Goal: Task Accomplishment & Management: Use online tool/utility

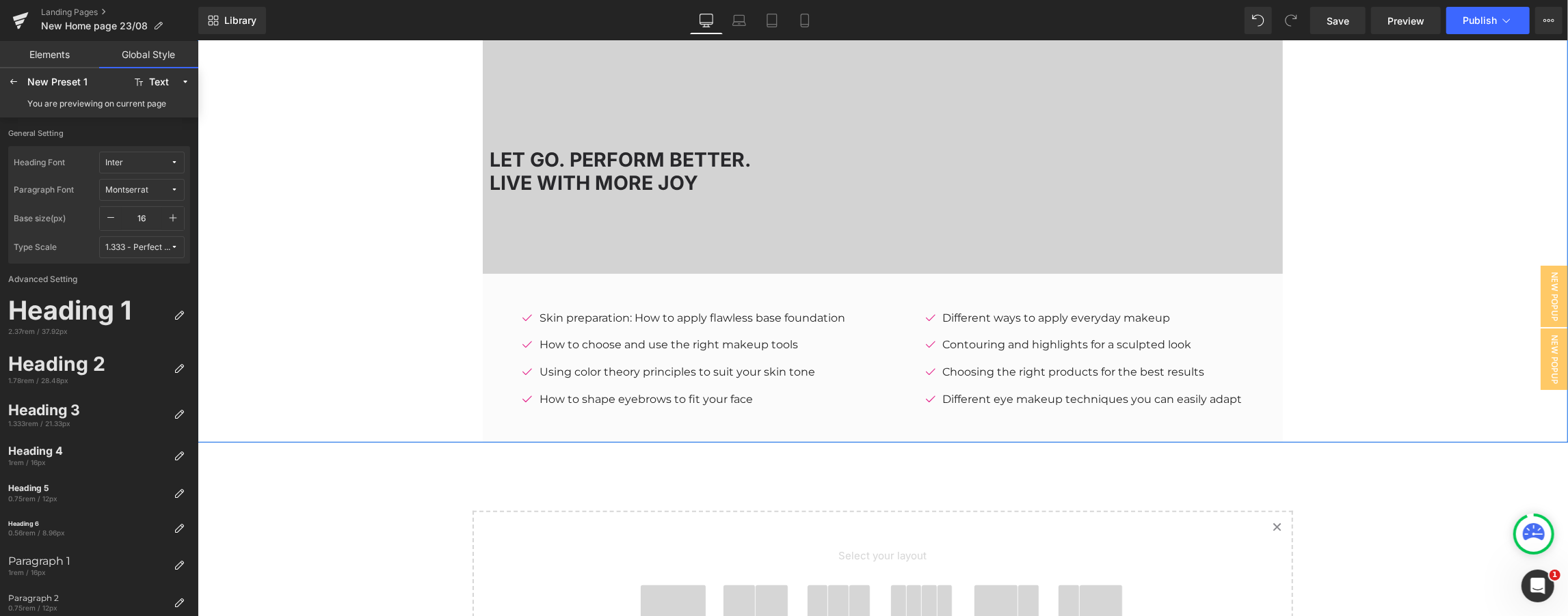
scroll to position [161, 0]
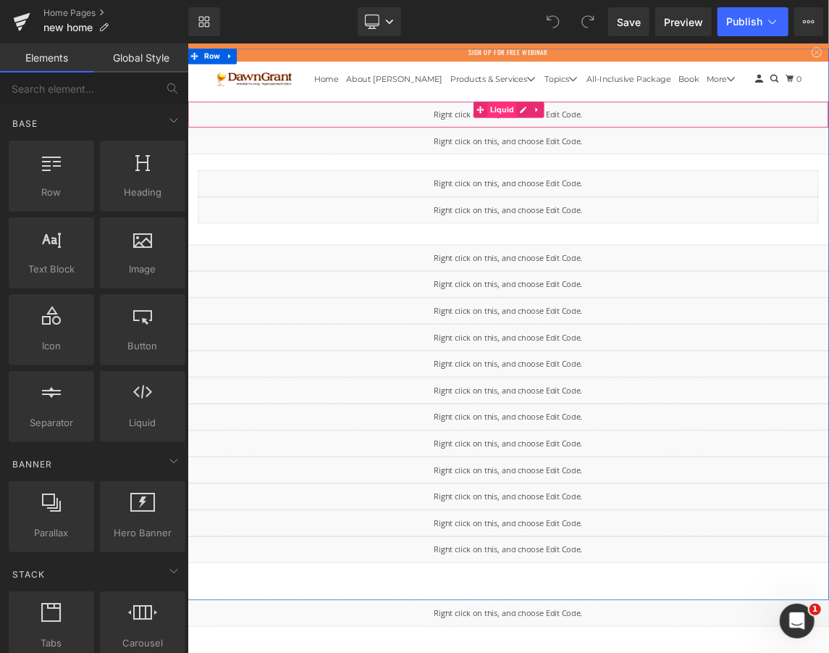
click at [604, 133] on span "Liquid" at bounding box center [617, 133] width 40 height 22
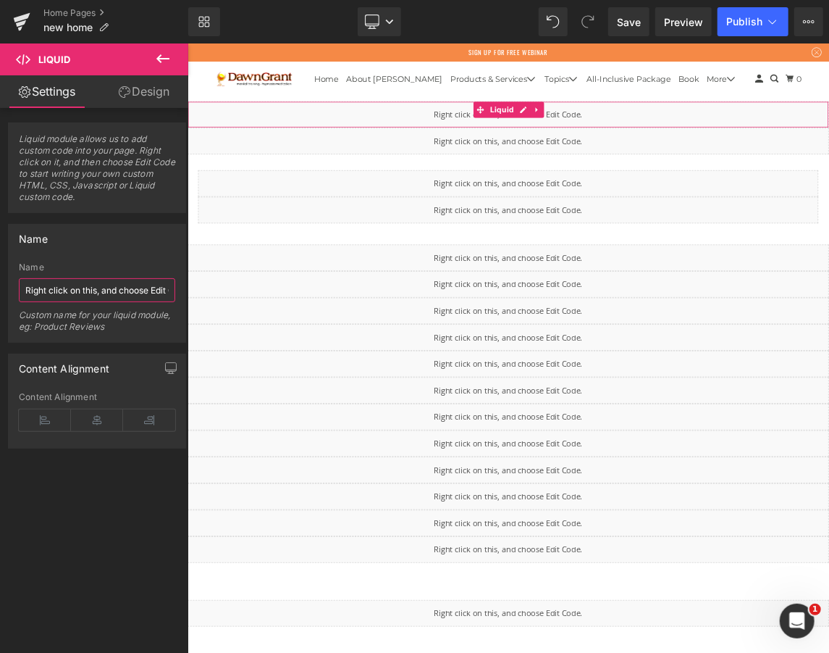
click at [154, 288] on input "Right click on this, and choose Edit Code." at bounding box center [97, 290] width 156 height 24
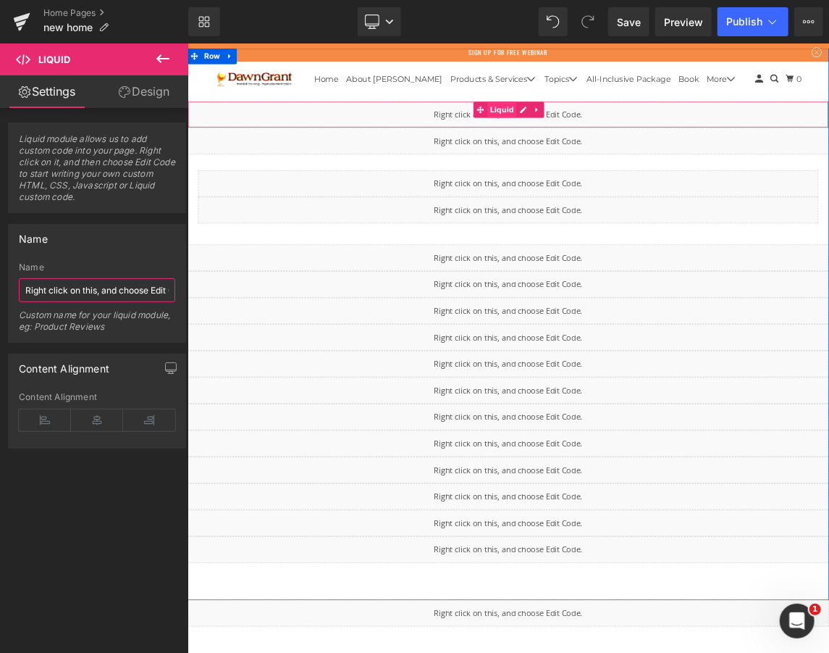
click at [597, 138] on span "Liquid" at bounding box center [617, 133] width 40 height 22
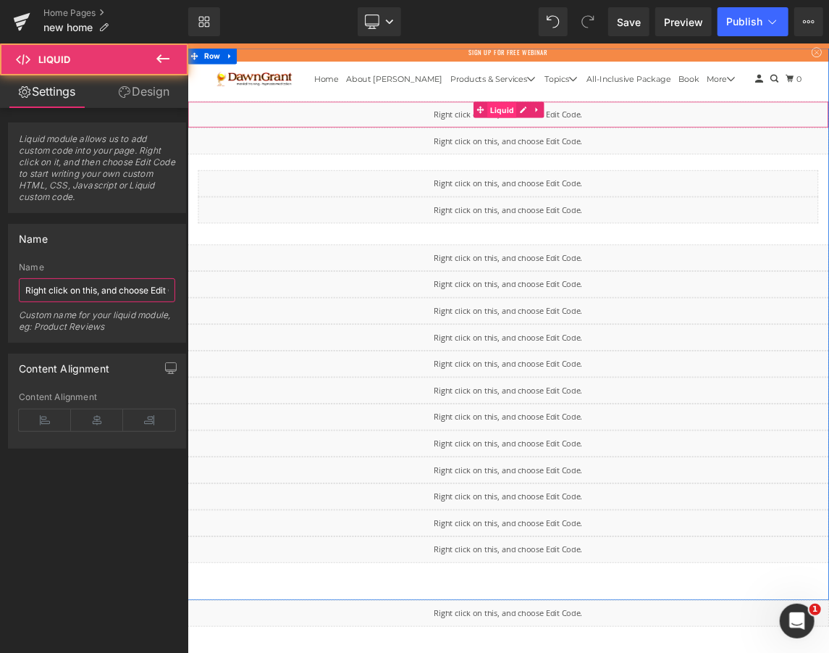
click at [599, 138] on span "Liquid" at bounding box center [617, 134] width 40 height 22
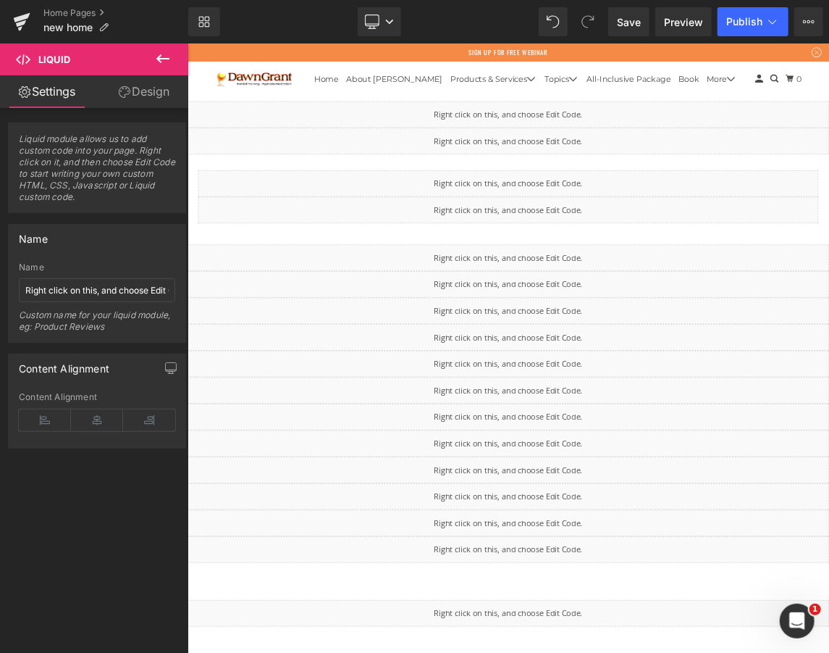
click at [69, 63] on span "Liquid" at bounding box center [54, 60] width 32 height 12
click at [7, 57] on span "Liquid" at bounding box center [94, 59] width 188 height 32
click at [160, 59] on icon at bounding box center [162, 58] width 13 height 9
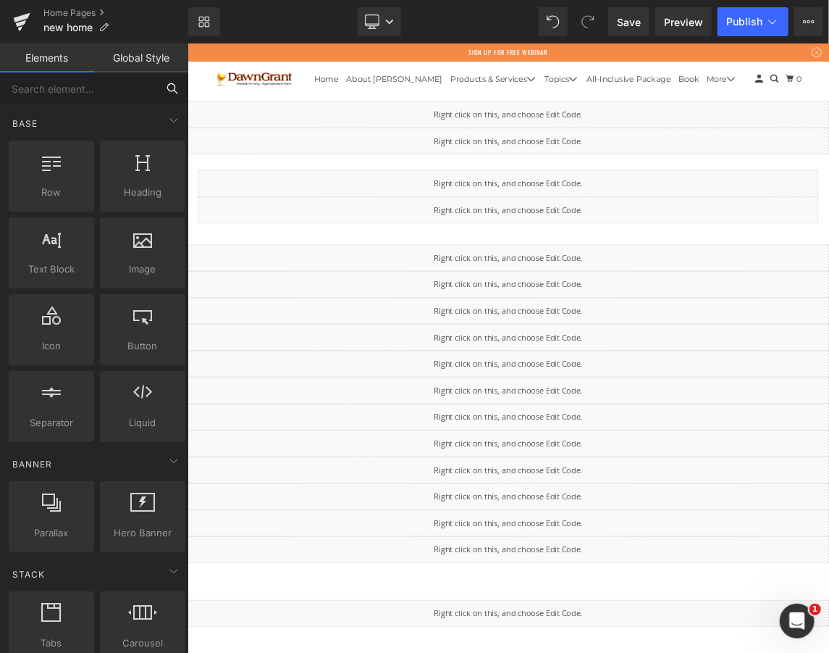
click at [77, 91] on input "text" at bounding box center [78, 88] width 156 height 32
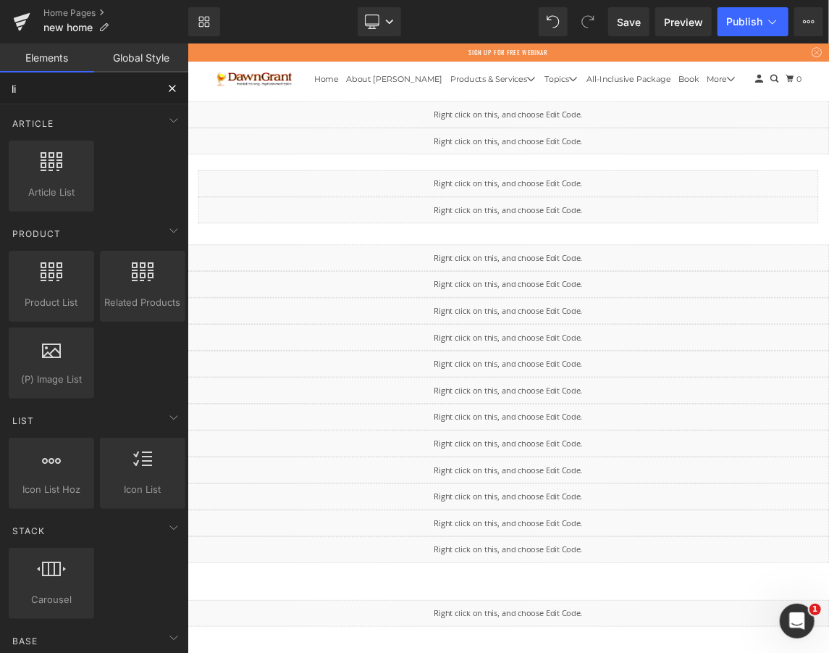
type input "liu"
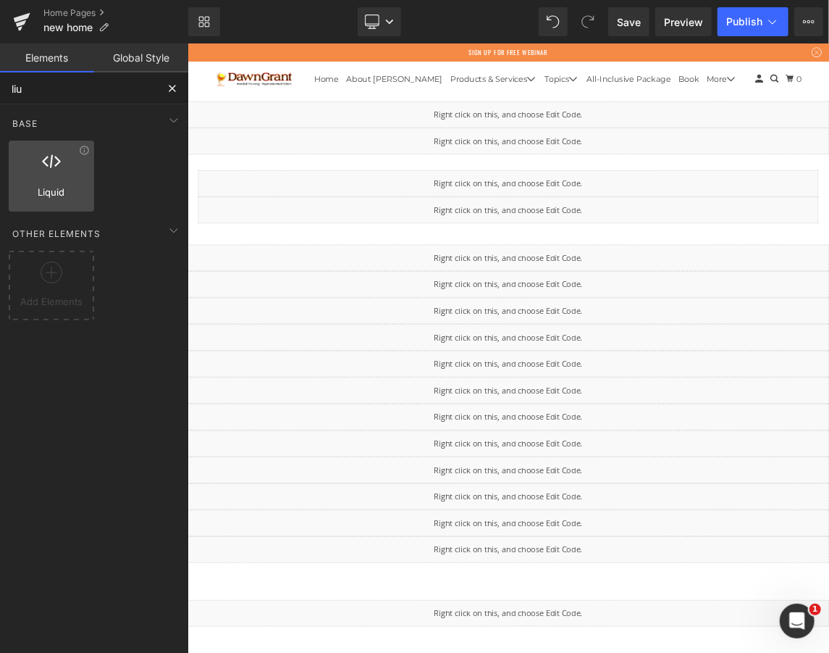
click at [67, 159] on div at bounding box center [51, 168] width 77 height 33
click at [70, 195] on span "Liquid" at bounding box center [51, 192] width 77 height 15
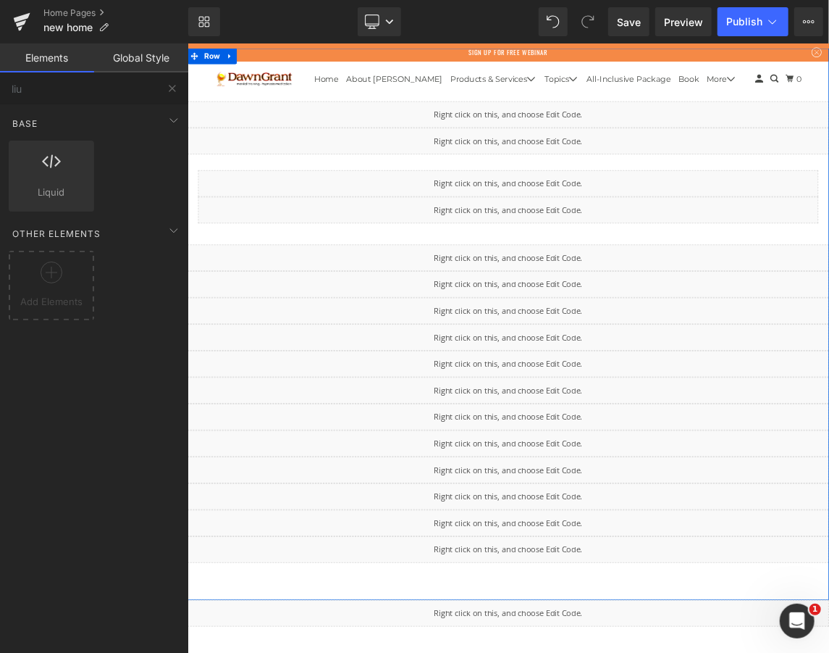
click at [520, 135] on div "Liquid" at bounding box center [625, 140] width 876 height 36
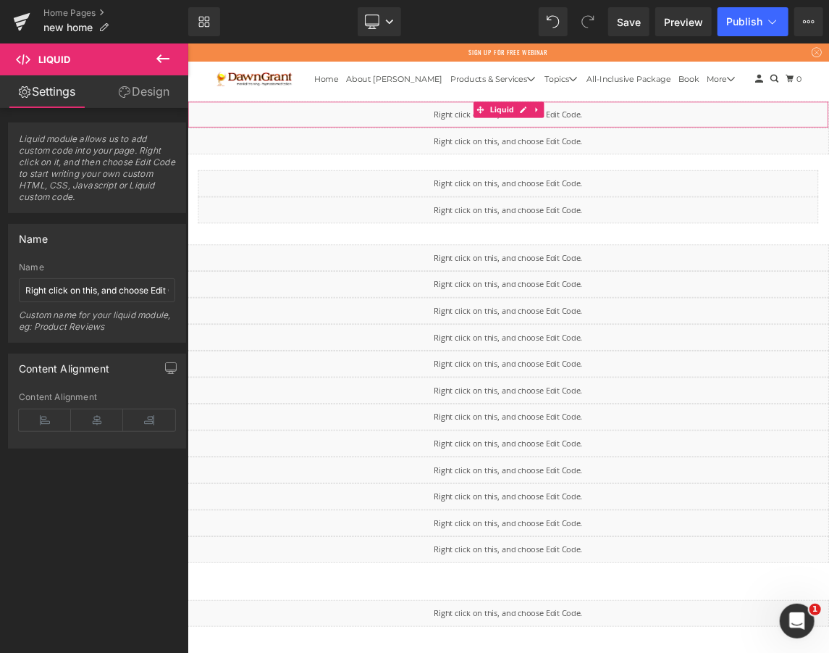
click at [127, 85] on link "Design" at bounding box center [144, 91] width 94 height 33
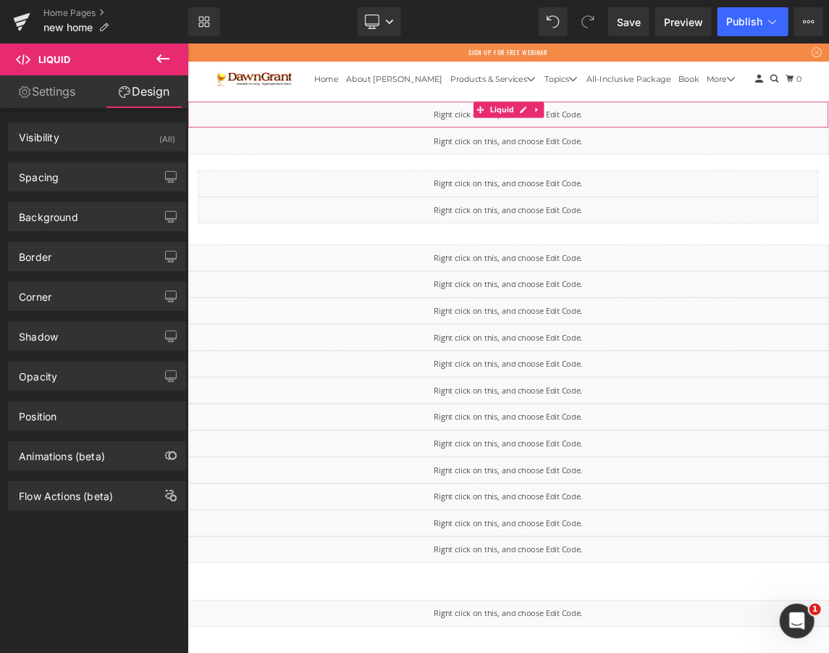
click at [25, 91] on icon at bounding box center [25, 92] width 12 height 12
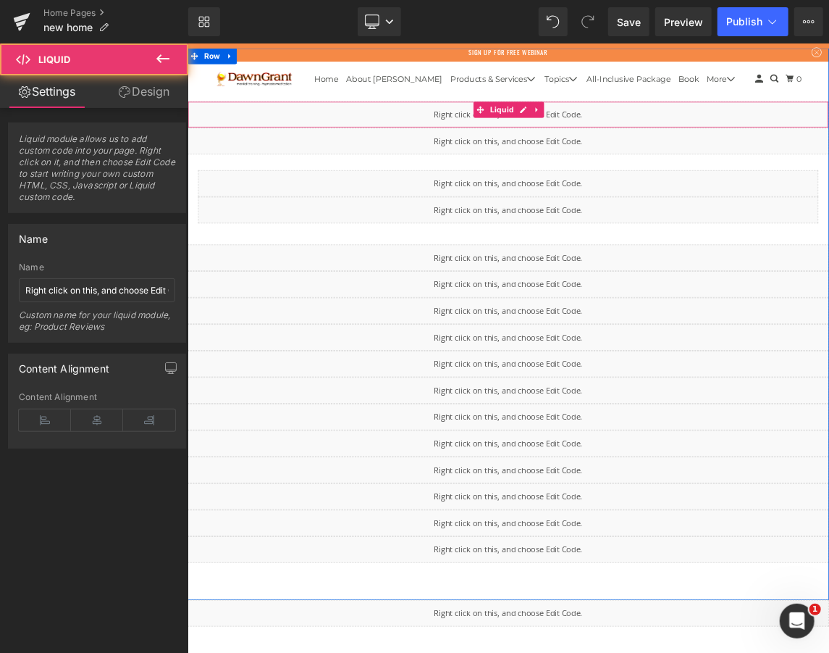
click at [800, 140] on div "Liquid" at bounding box center [625, 140] width 876 height 36
click at [728, 140] on div "Liquid" at bounding box center [625, 140] width 876 height 36
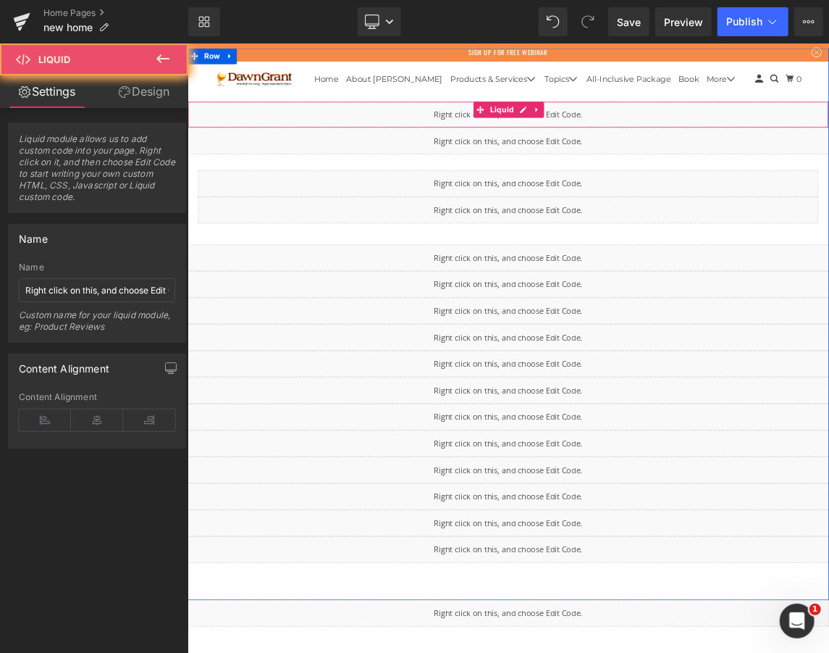
click at [728, 140] on div "Liquid" at bounding box center [625, 140] width 876 height 36
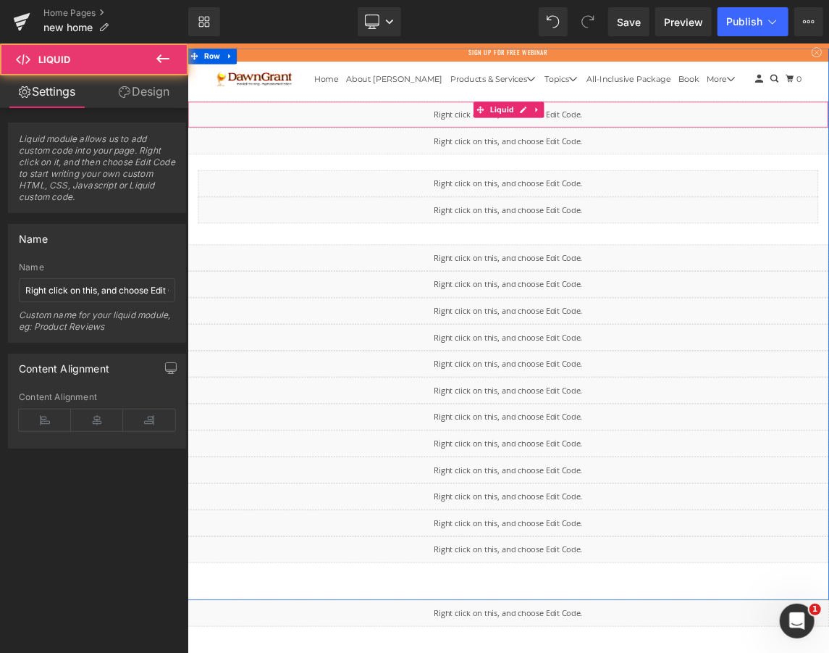
click at [708, 139] on div "Liquid" at bounding box center [625, 140] width 876 height 36
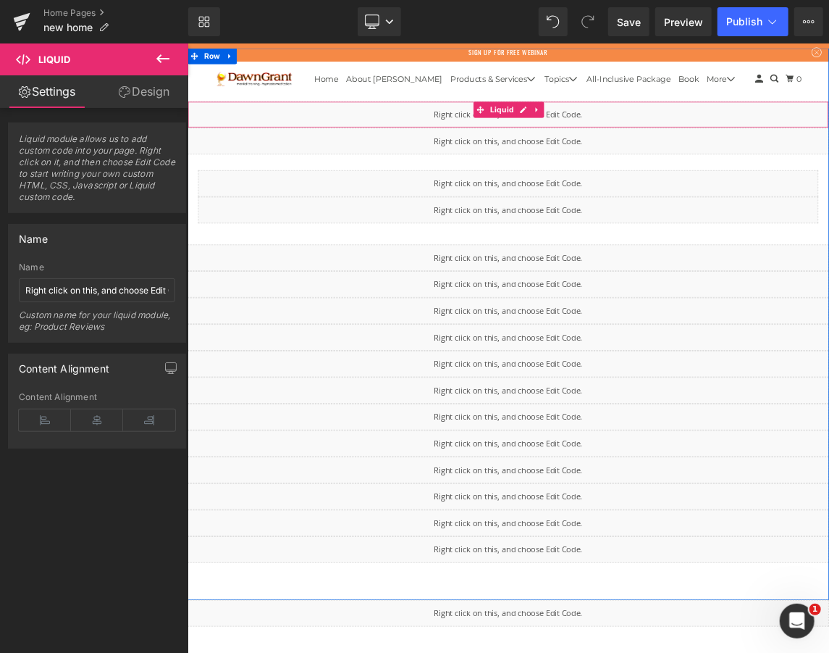
click at [700, 140] on div "Liquid" at bounding box center [625, 140] width 876 height 36
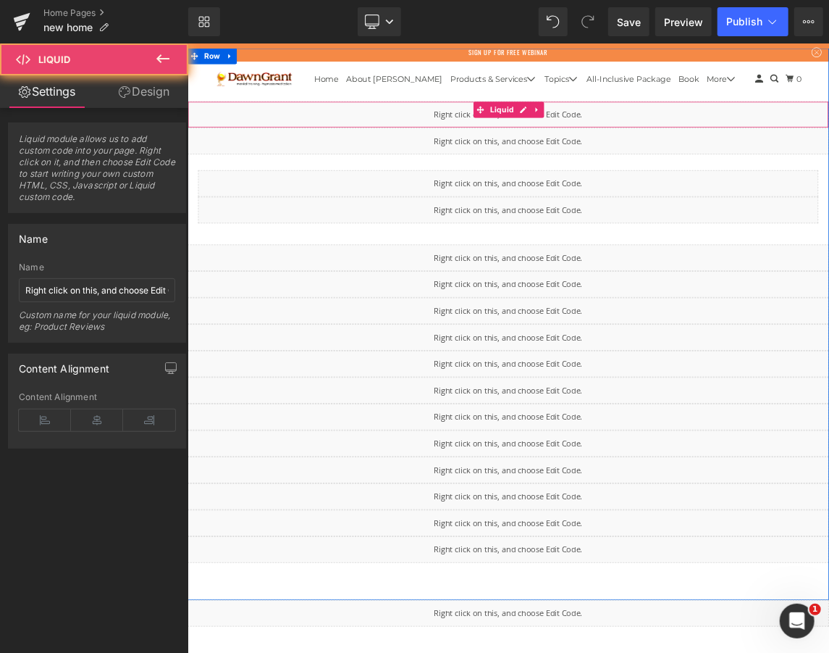
click at [700, 140] on div "Liquid" at bounding box center [625, 140] width 876 height 36
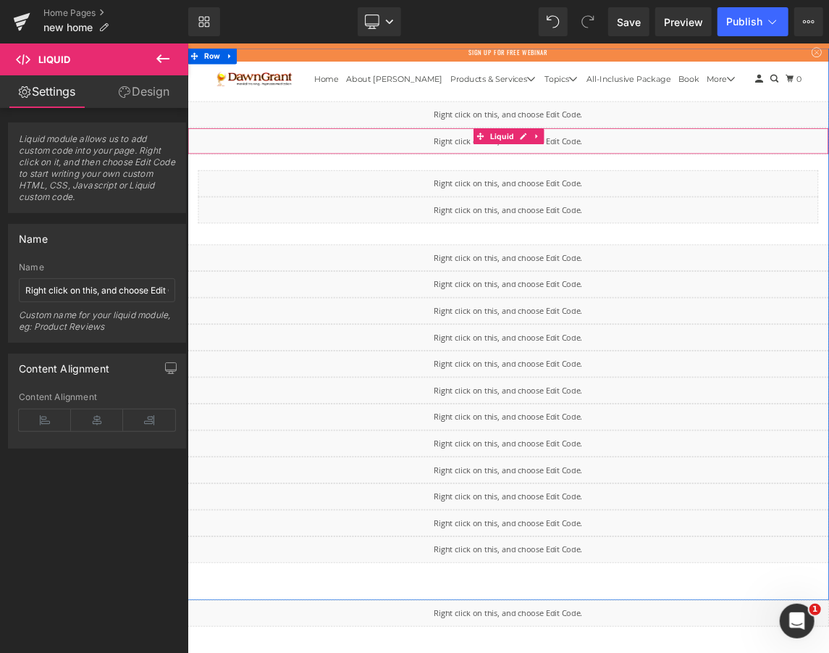
click at [724, 170] on div "Liquid" at bounding box center [625, 176] width 876 height 36
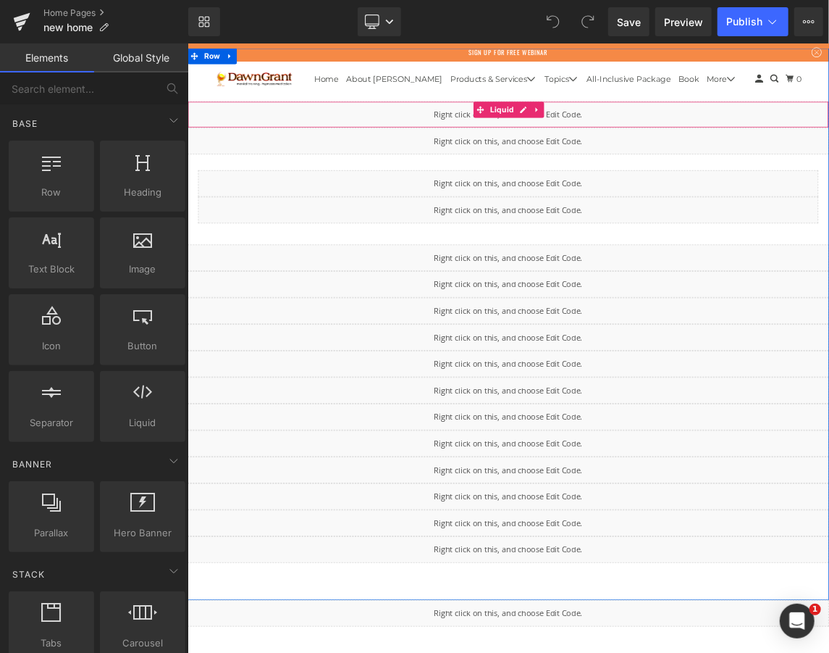
click at [695, 132] on div "Liquid" at bounding box center [625, 140] width 876 height 36
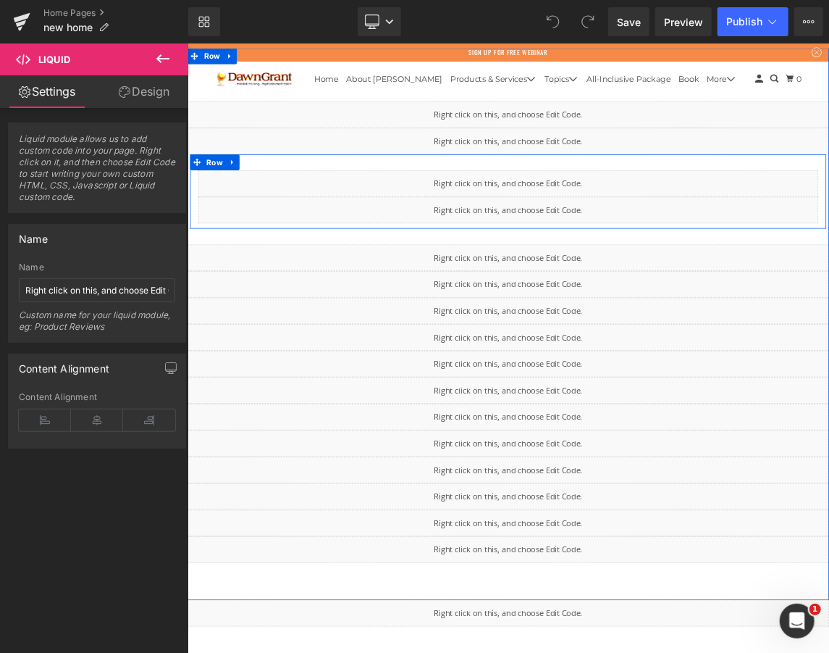
click at [655, 204] on div "Liquid Liquid Row" at bounding box center [624, 244] width 869 height 101
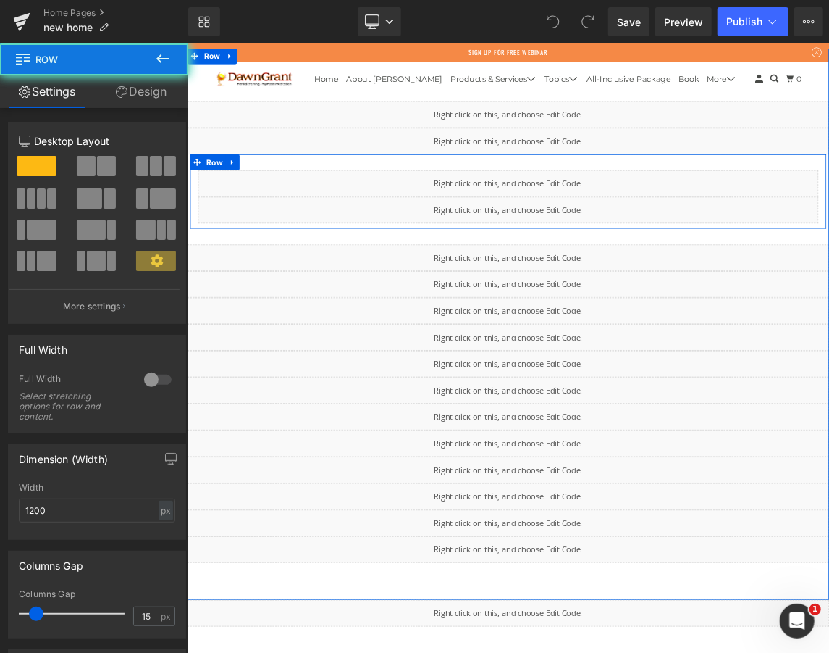
click at [655, 204] on div "Liquid Liquid Row" at bounding box center [624, 244] width 869 height 101
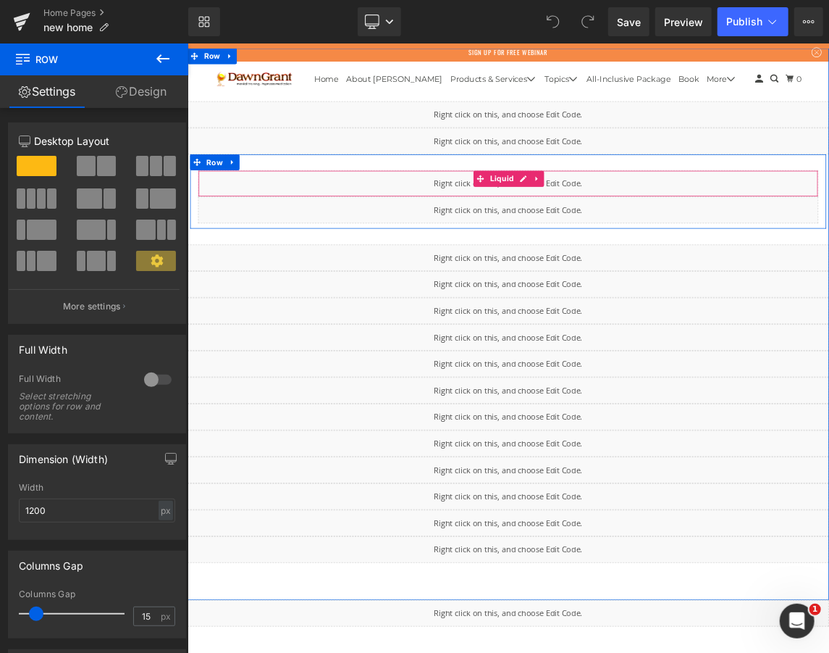
click at [752, 232] on div "Liquid" at bounding box center [624, 234] width 847 height 36
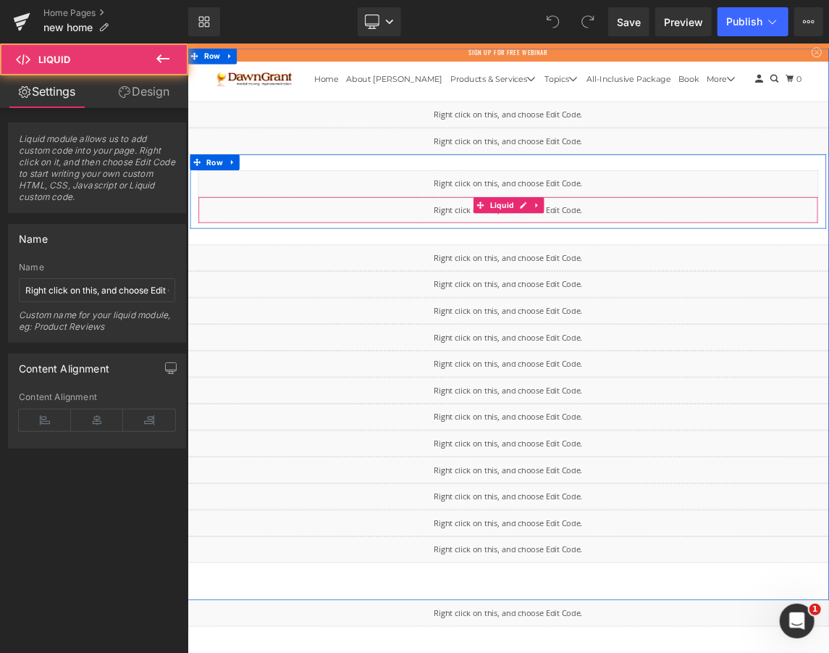
click at [786, 260] on div "Liquid" at bounding box center [624, 270] width 847 height 36
